Goal: Task Accomplishment & Management: Manage account settings

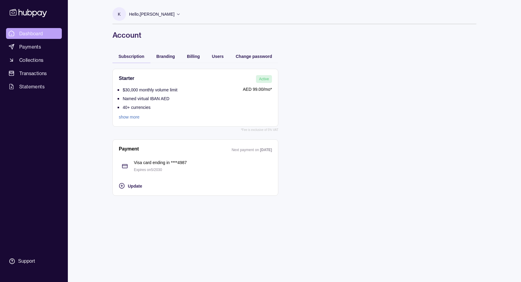
click at [38, 31] on span "Dashboard" at bounding box center [31, 33] width 24 height 7
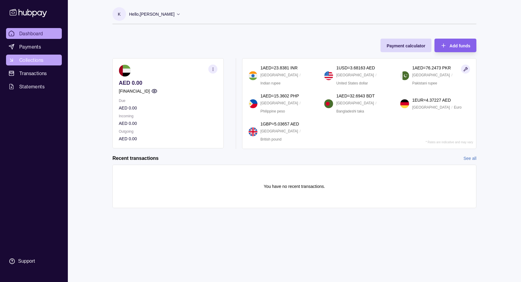
click at [51, 58] on link "Collections" at bounding box center [34, 60] width 56 height 11
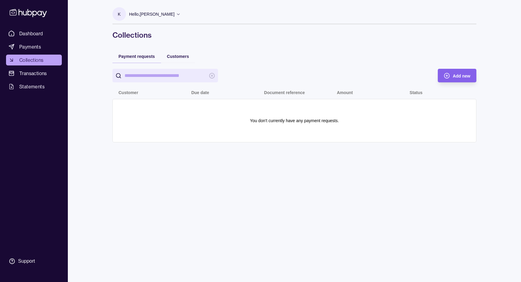
click at [49, 70] on link "Transactions" at bounding box center [34, 73] width 56 height 11
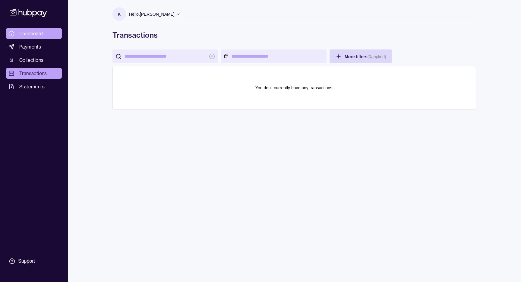
click at [52, 33] on link "Dashboard" at bounding box center [34, 33] width 56 height 11
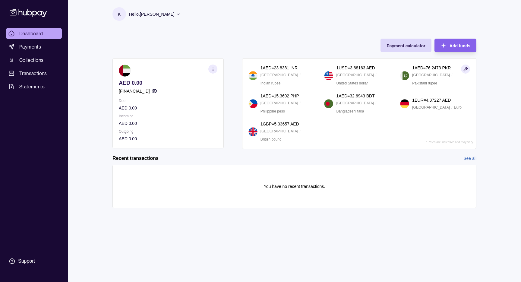
click at [163, 19] on div "Hello, [PERSON_NAME]" at bounding box center [155, 14] width 52 height 13
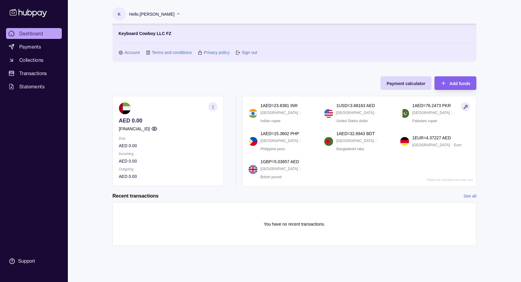
click at [134, 55] on link "Account" at bounding box center [131, 52] width 15 height 7
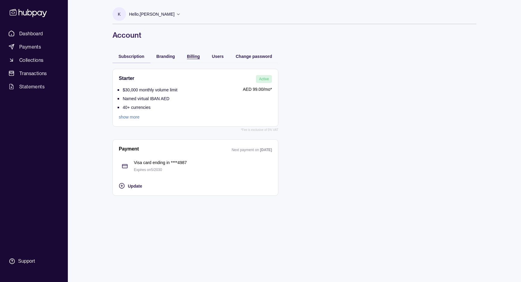
click at [191, 54] on span "Billing" at bounding box center [193, 56] width 13 height 5
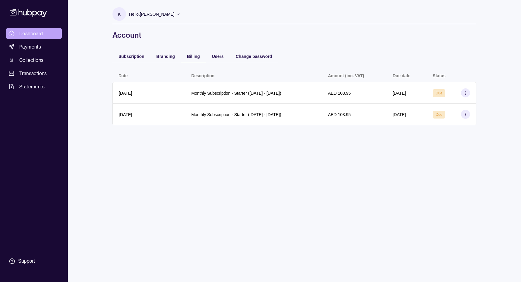
click at [42, 32] on span "Dashboard" at bounding box center [31, 33] width 24 height 7
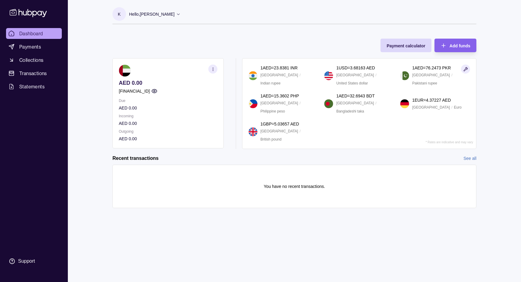
click at [211, 70] on icon "button" at bounding box center [213, 69] width 5 height 5
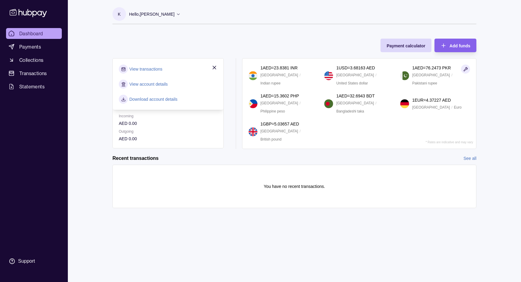
click at [161, 87] on link "View account details" at bounding box center [148, 84] width 38 height 7
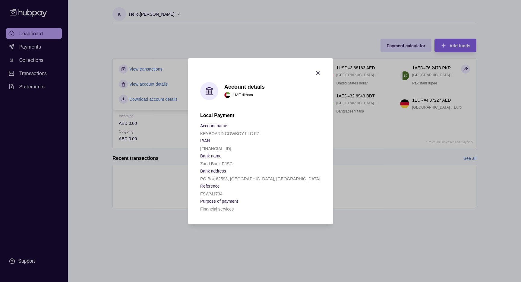
click at [231, 148] on p "[FINANCIAL_ID]" at bounding box center [215, 148] width 31 height 5
copy p "[FINANCIAL_ID]"
click at [398, 55] on body "Dashboard Payments Collections Transactions Statements Support K Hello, [PERSON…" at bounding box center [260, 141] width 521 height 282
